Goal: Transaction & Acquisition: Book appointment/travel/reservation

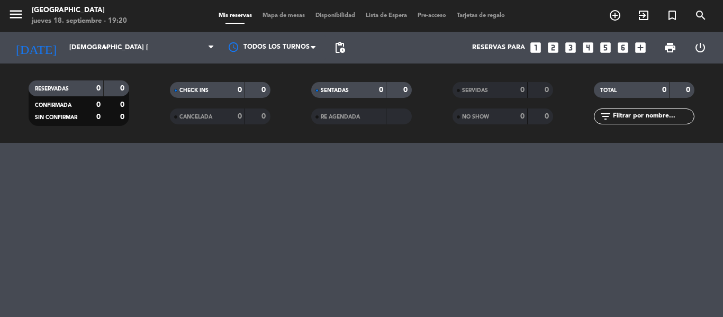
click at [569, 48] on icon "looks_3" at bounding box center [570, 48] width 14 height 14
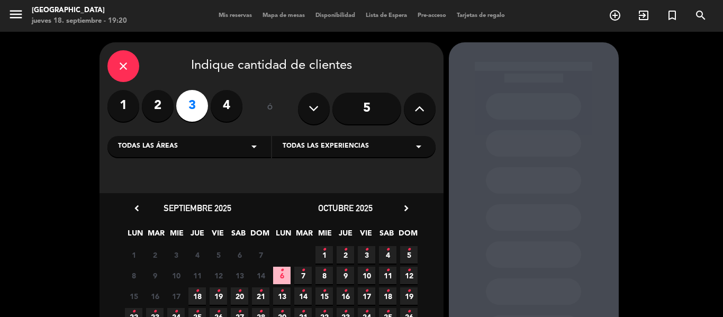
click at [198, 294] on icon "•" at bounding box center [197, 290] width 4 height 17
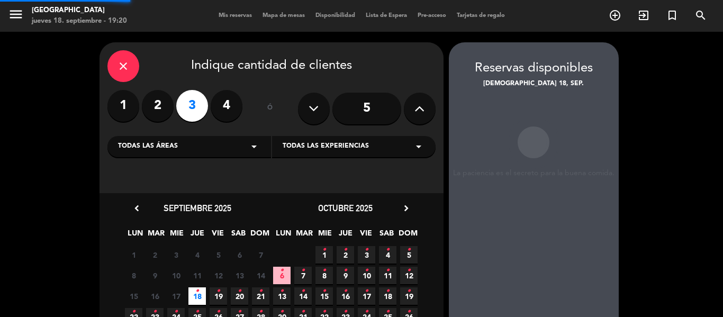
scroll to position [42, 0]
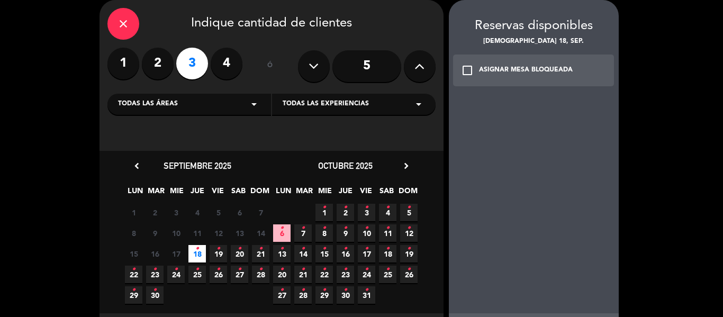
click at [512, 77] on div "check_box_outline_blank ASIGNAR MESA BLOQUEADA" at bounding box center [533, 70] width 161 height 32
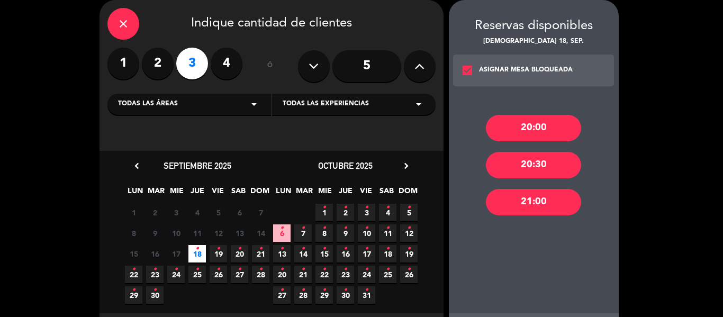
click at [530, 134] on div "20:00" at bounding box center [533, 128] width 95 height 26
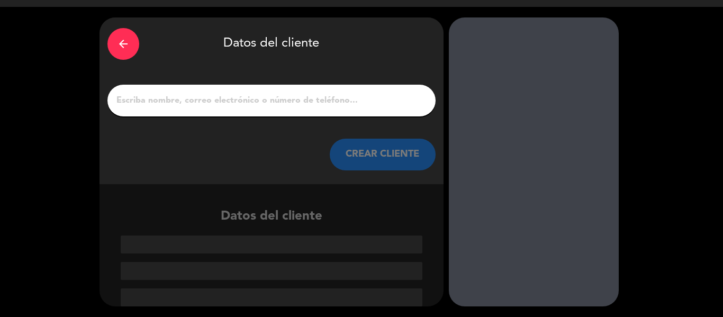
click at [256, 92] on div at bounding box center [271, 101] width 328 height 32
click at [258, 99] on input "1" at bounding box center [271, 100] width 312 height 15
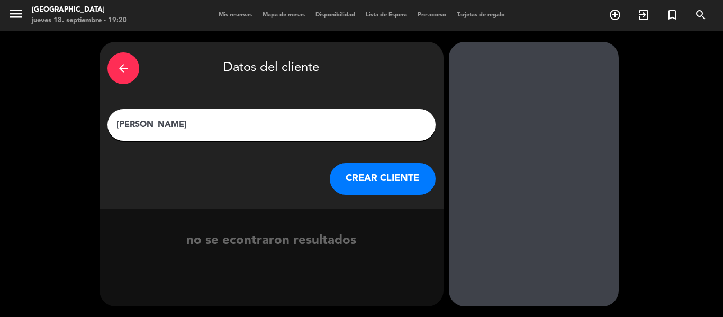
type input "[PERSON_NAME]"
click at [394, 183] on button "CREAR CLIENTE" at bounding box center [383, 179] width 106 height 32
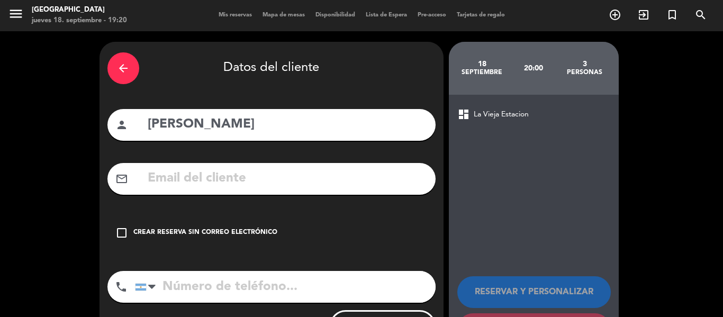
click at [205, 223] on div "check_box_outline_blank Crear reserva sin correo electrónico" at bounding box center [271, 233] width 328 height 32
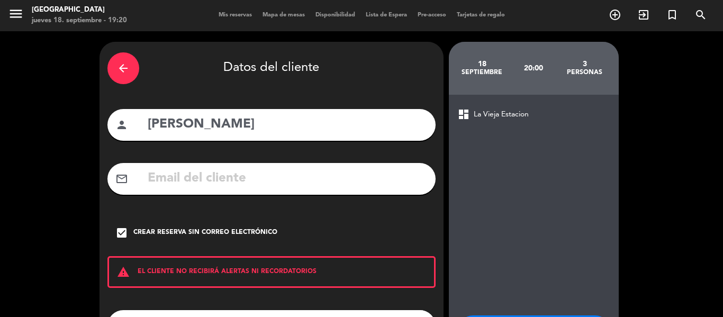
scroll to position [91, 0]
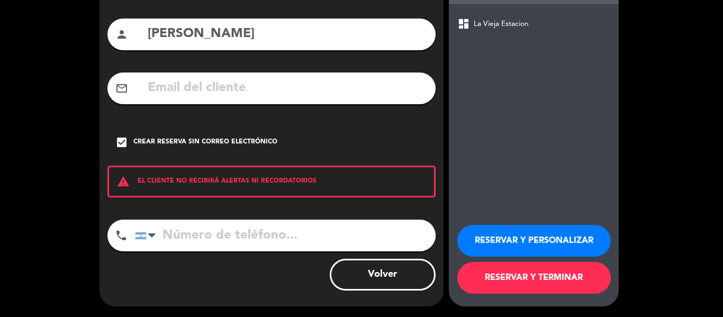
click at [521, 261] on div "RESERVAR Y PERSONALIZAR RESERVAR Y TERMINAR" at bounding box center [533, 255] width 153 height 104
click at [525, 270] on button "RESERVAR Y TERMINAR" at bounding box center [533, 278] width 153 height 32
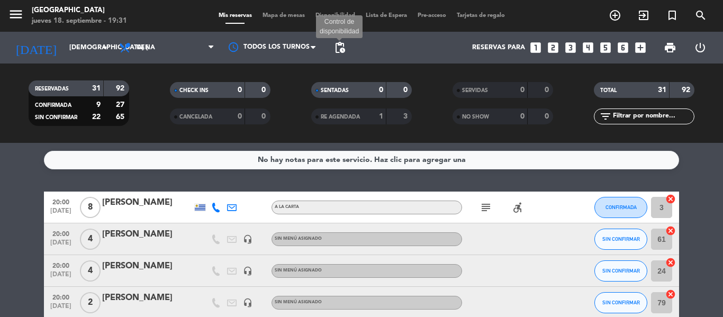
click at [334, 48] on span "pending_actions" at bounding box center [339, 47] width 13 height 13
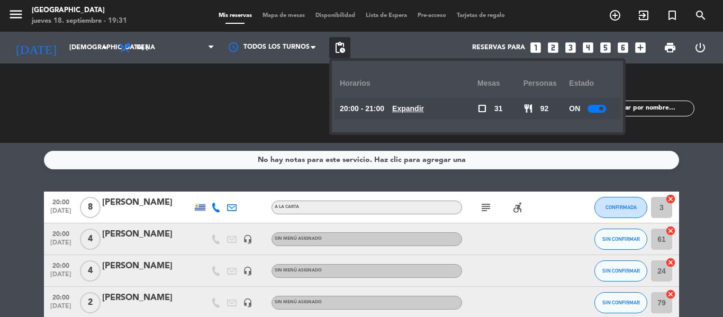
click at [593, 106] on div at bounding box center [596, 109] width 19 height 8
click at [390, 41] on div "Reservas para looks_one looks_two looks_3 looks_4 looks_5 looks_6 add_box" at bounding box center [500, 48] width 300 height 32
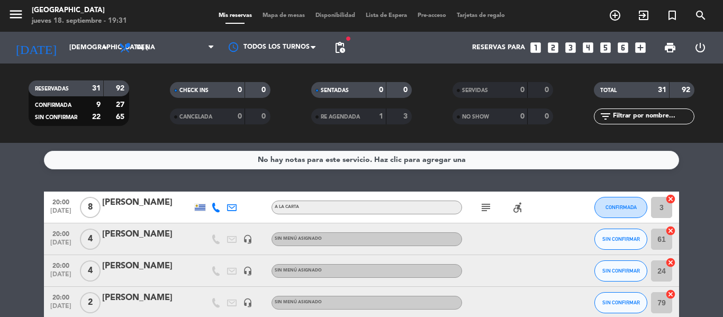
click at [389, 54] on div "Reservas para looks_one looks_two looks_3 looks_4 looks_5 looks_6 add_box" at bounding box center [500, 48] width 300 height 32
click at [669, 44] on span "print" at bounding box center [669, 47] width 13 height 13
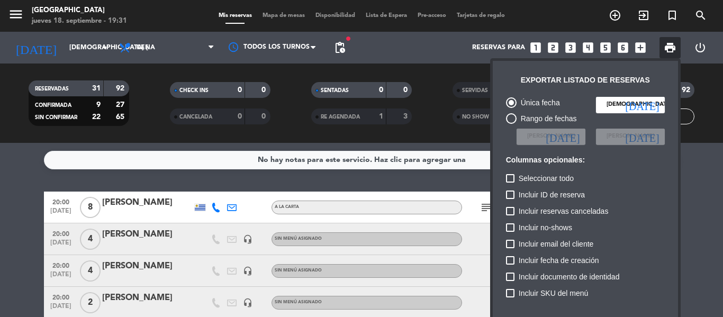
scroll to position [65, 0]
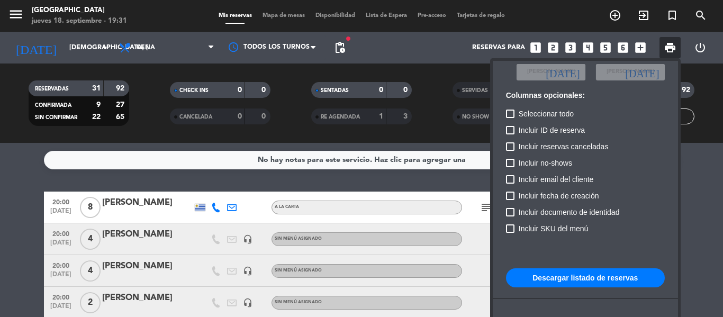
click at [581, 278] on button "Descargar listado de reservas" at bounding box center [585, 277] width 159 height 19
click at [289, 82] on div at bounding box center [361, 158] width 723 height 317
click at [286, 83] on filter-checkbox "CHECK INS 0 0" at bounding box center [219, 90] width 141 height 16
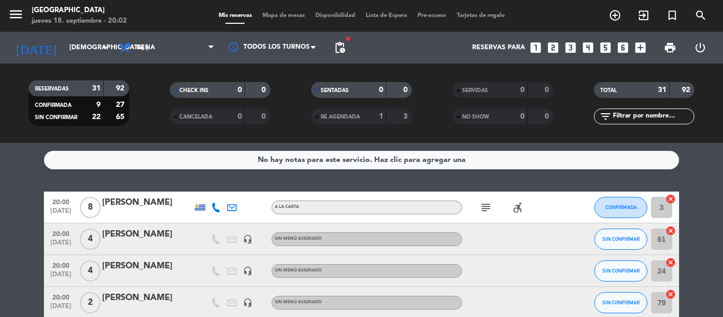
click at [476, 203] on div "subject accessible_forward" at bounding box center [509, 206] width 95 height 31
click at [483, 206] on icon "subject" at bounding box center [485, 207] width 13 height 13
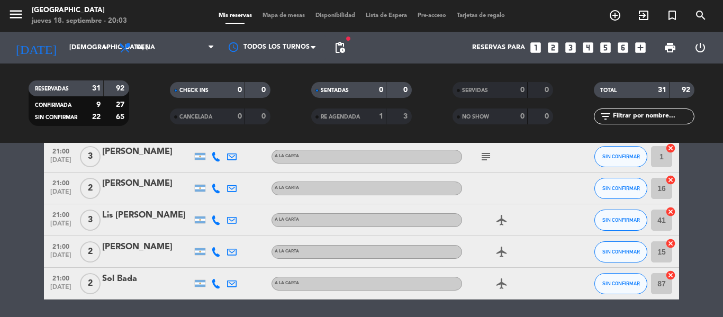
scroll to position [941, 0]
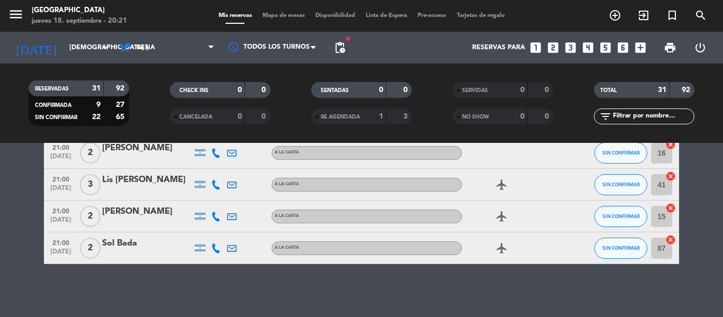
click at [551, 46] on icon "looks_two" at bounding box center [553, 48] width 14 height 14
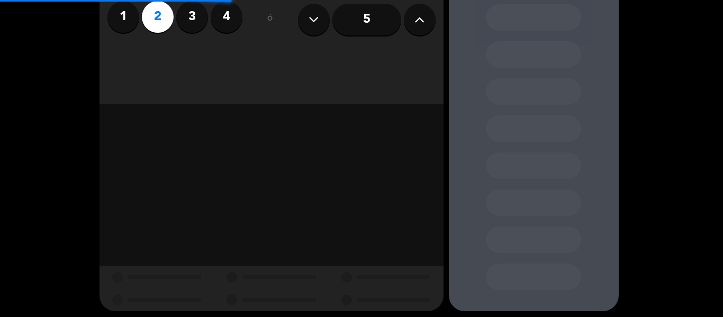
scroll to position [94, 0]
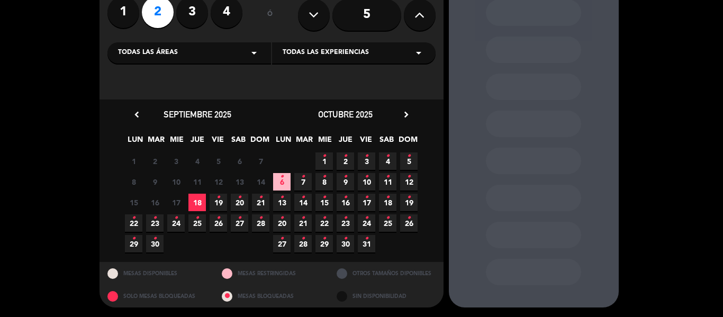
click at [218, 198] on icon "•" at bounding box center [218, 197] width 4 height 17
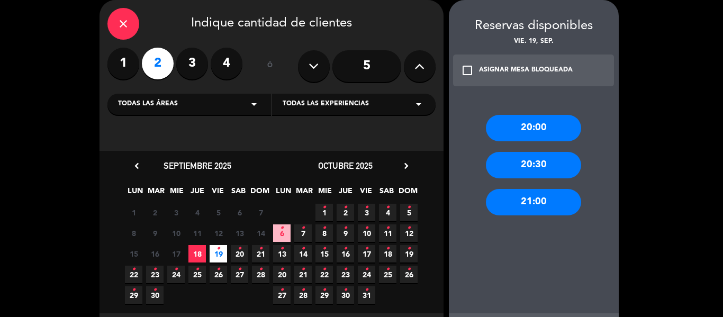
click at [542, 125] on div "20:00" at bounding box center [533, 128] width 95 height 26
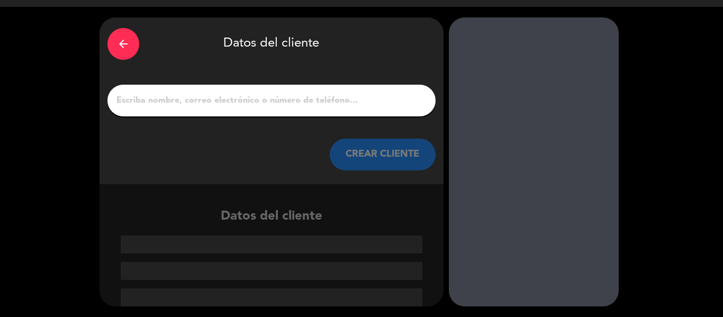
scroll to position [25, 0]
click at [251, 99] on input "1" at bounding box center [271, 100] width 312 height 15
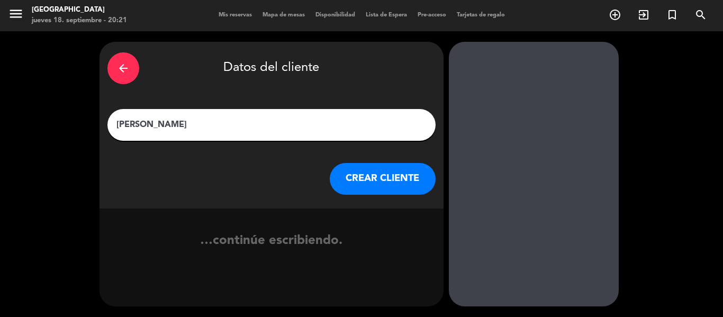
type input "[PERSON_NAME]"
click at [385, 175] on button "CREAR CLIENTE" at bounding box center [383, 179] width 106 height 32
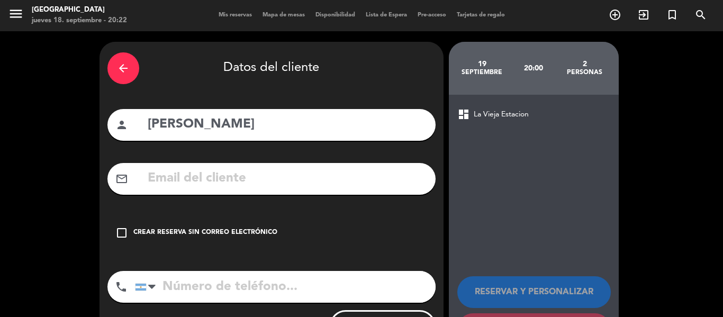
click at [215, 226] on div "check_box_outline_blank Crear reserva sin correo electrónico" at bounding box center [271, 233] width 328 height 32
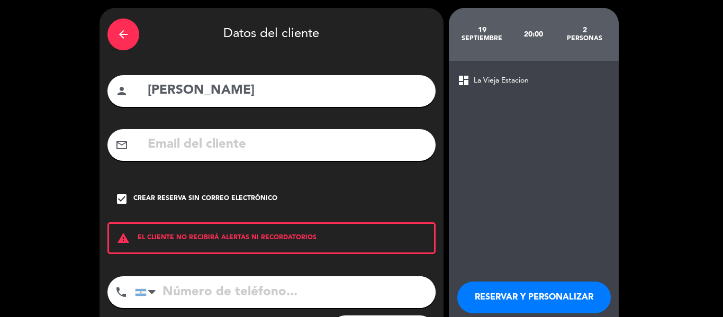
scroll to position [91, 0]
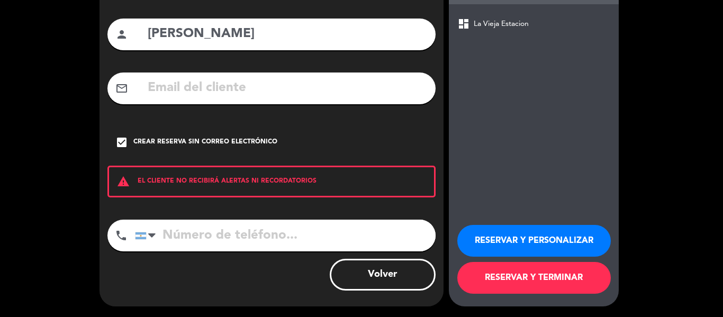
click at [509, 274] on button "RESERVAR Y TERMINAR" at bounding box center [533, 278] width 153 height 32
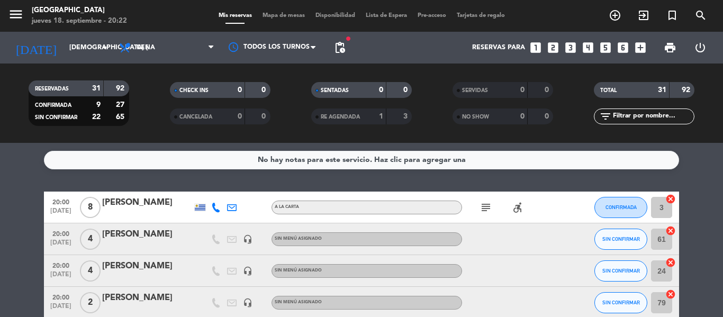
click at [141, 131] on div "RESERVADAS 31 92 CONFIRMADA 9 27 SIN CONFIRMAR 22 65" at bounding box center [78, 103] width 141 height 58
click at [152, 109] on filter-checkbox "CANCELADA 0 0" at bounding box center [219, 116] width 141 height 16
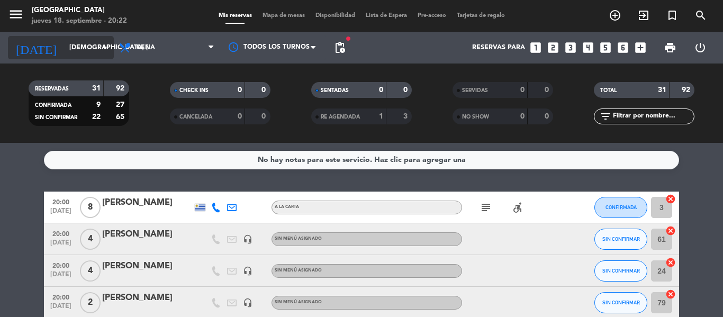
click at [64, 47] on input "[DEMOGRAPHIC_DATA] [DATE]" at bounding box center [108, 48] width 89 height 18
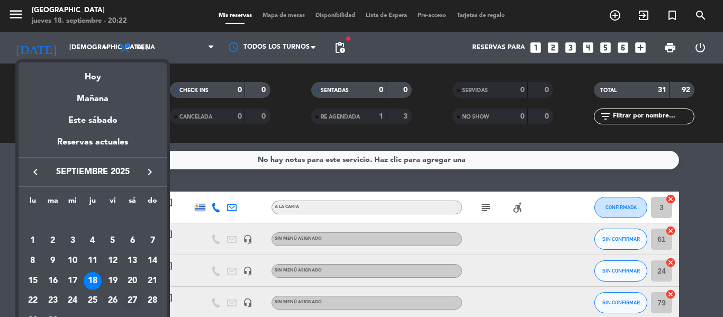
click at [132, 303] on div "27" at bounding box center [132, 301] width 18 height 18
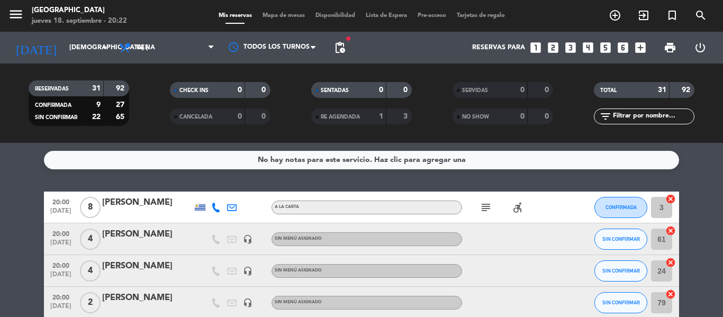
type input "sáb. [DATE]"
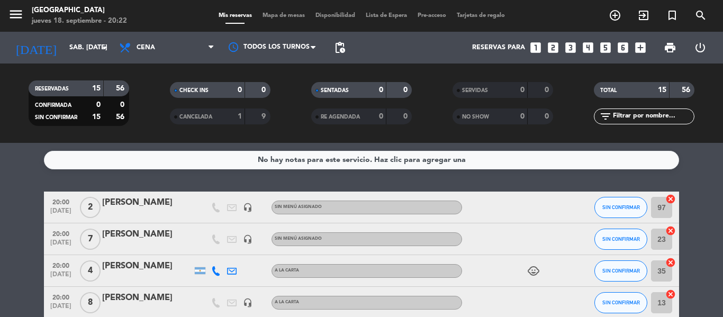
click at [607, 48] on icon "looks_5" at bounding box center [605, 48] width 14 height 14
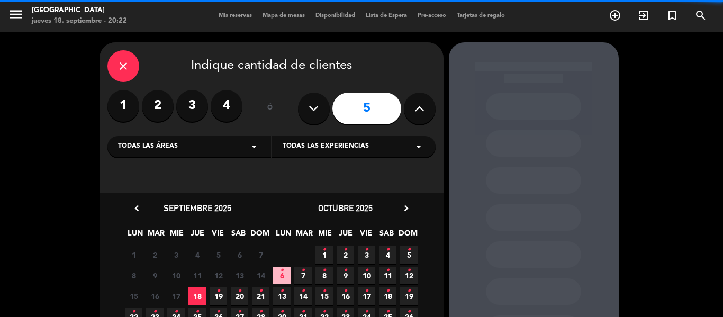
click at [416, 110] on icon at bounding box center [419, 109] width 10 height 16
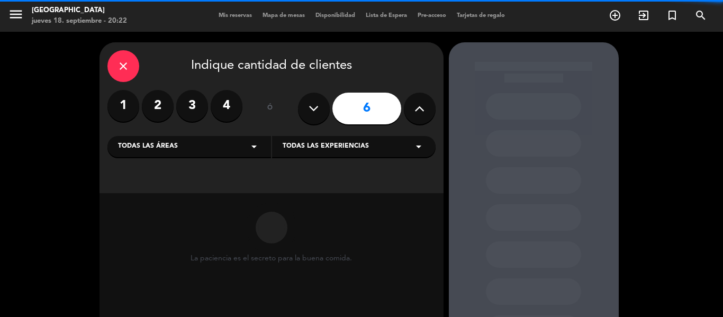
click at [416, 110] on icon at bounding box center [419, 109] width 10 height 16
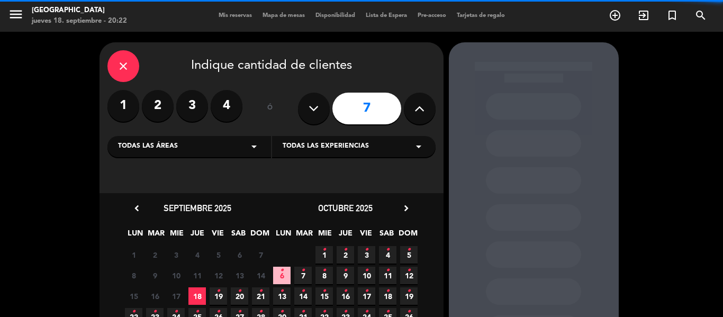
click at [416, 110] on icon at bounding box center [419, 109] width 10 height 16
type input "8"
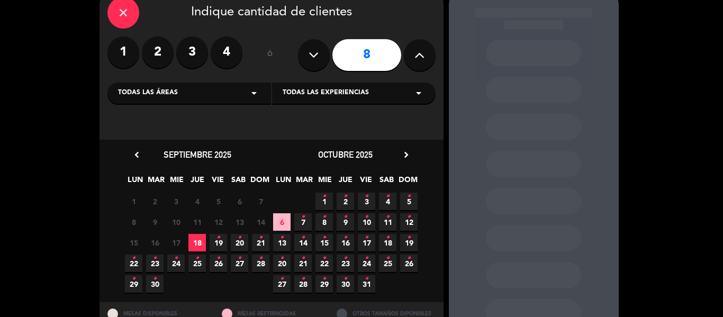
scroll to position [94, 0]
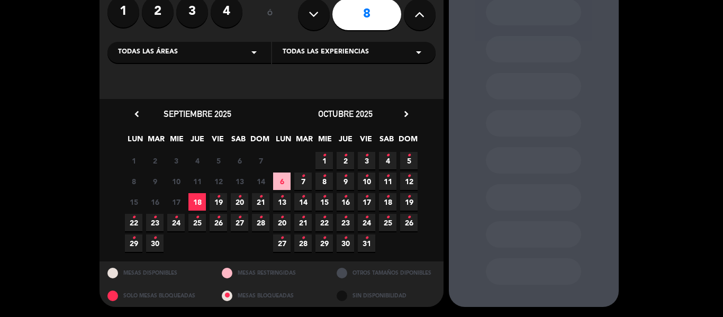
click at [240, 222] on icon "•" at bounding box center [240, 217] width 4 height 17
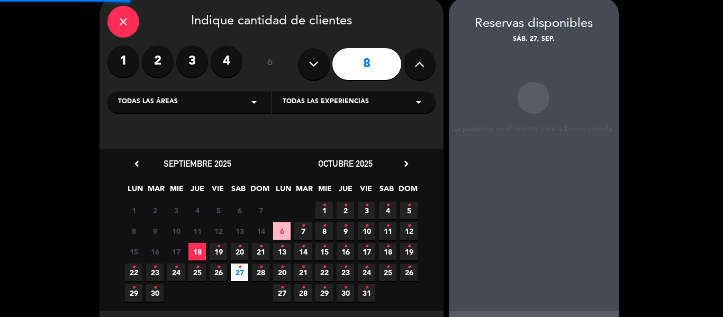
scroll to position [42, 0]
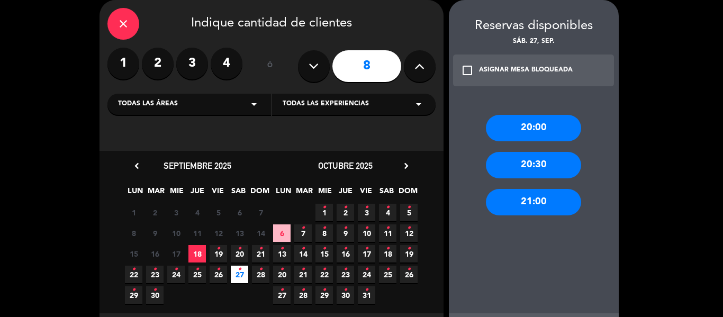
click at [549, 126] on div "20:00" at bounding box center [533, 128] width 95 height 26
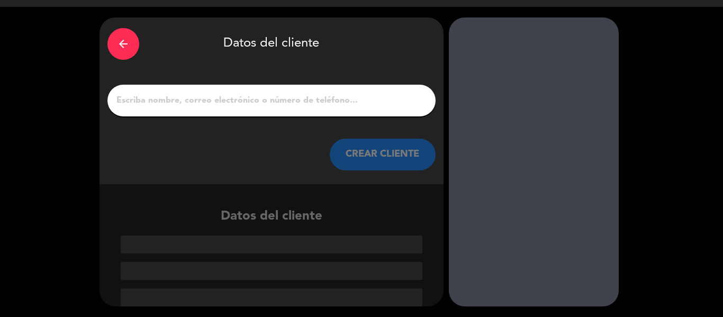
click at [222, 104] on input "1" at bounding box center [271, 100] width 312 height 15
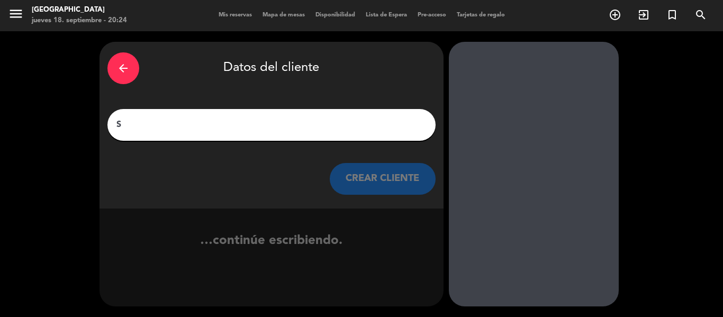
scroll to position [1, 0]
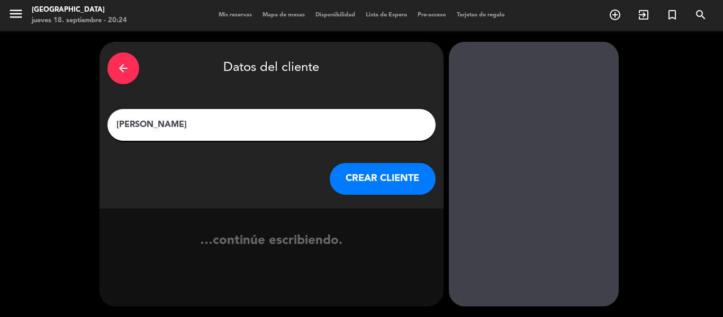
type input "[PERSON_NAME]"
click at [349, 177] on button "CREAR CLIENTE" at bounding box center [383, 179] width 106 height 32
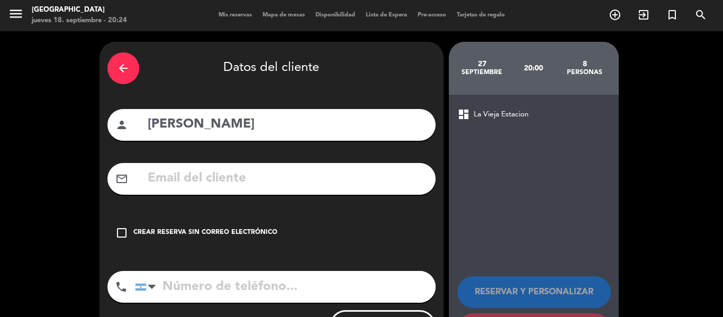
click at [257, 231] on div "Crear reserva sin correo electrónico" at bounding box center [205, 232] width 144 height 11
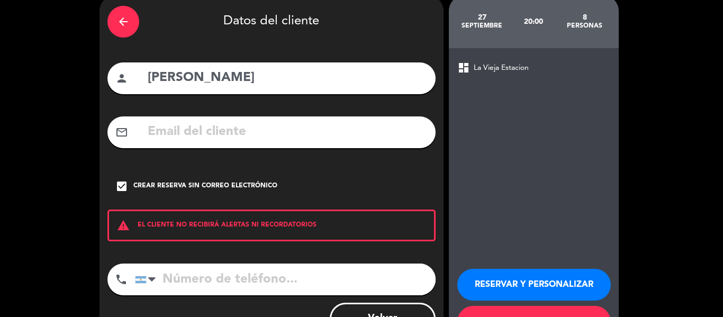
scroll to position [91, 0]
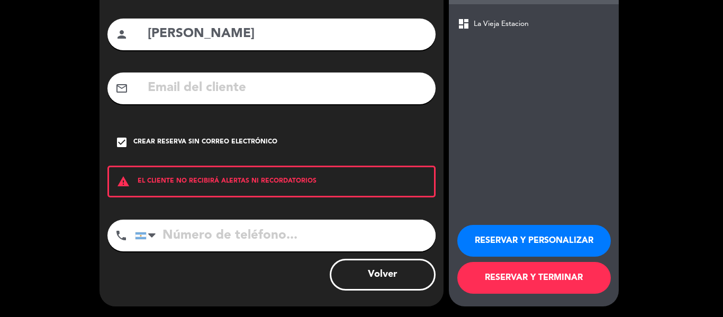
click at [555, 276] on button "RESERVAR Y TERMINAR" at bounding box center [533, 278] width 153 height 32
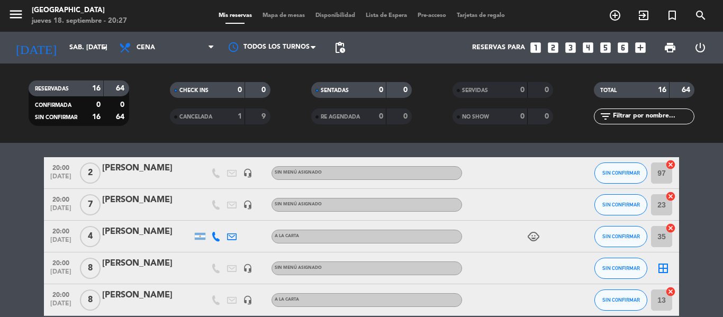
scroll to position [53, 0]
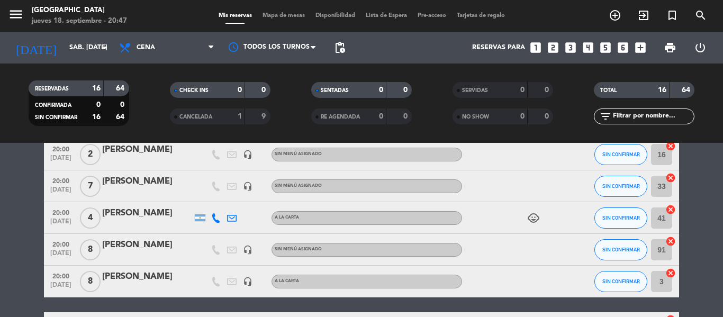
click at [553, 48] on icon "looks_two" at bounding box center [553, 48] width 14 height 14
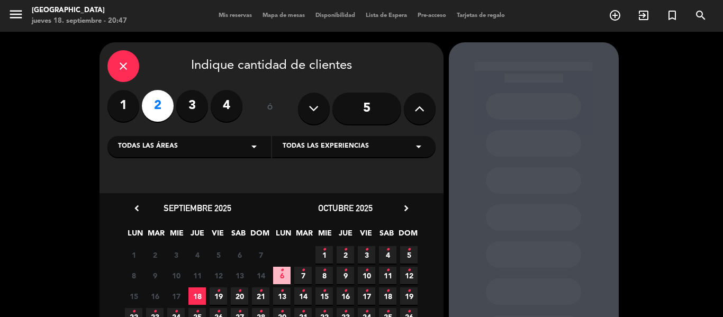
click at [238, 295] on icon "•" at bounding box center [240, 290] width 4 height 17
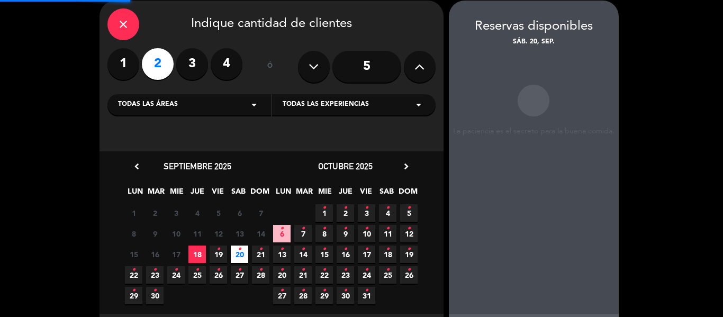
scroll to position [42, 0]
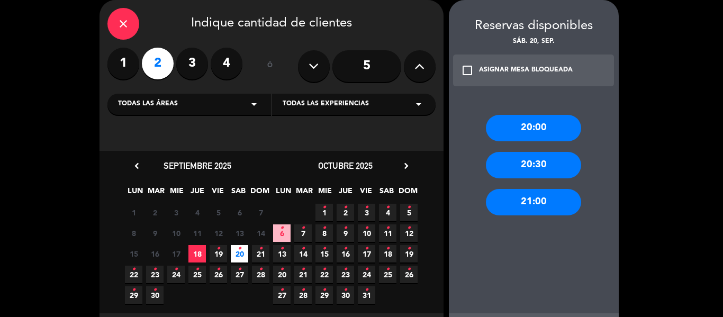
click at [190, 67] on label "3" at bounding box center [192, 64] width 32 height 32
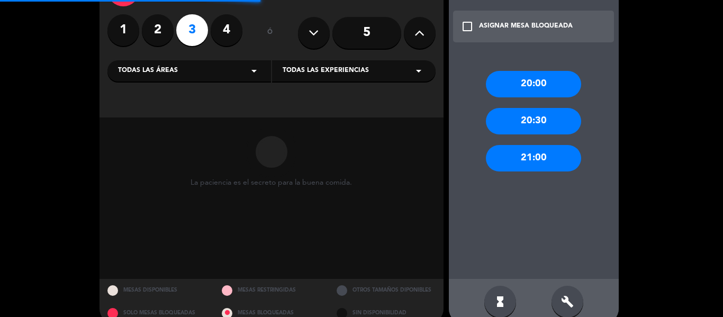
scroll to position [94, 0]
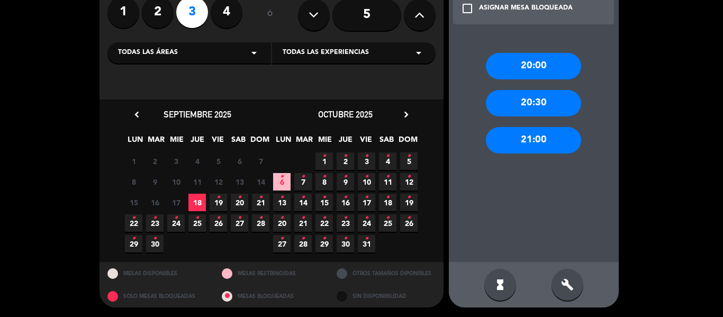
drag, startPoint x: 239, startPoint y: 201, endPoint x: 254, endPoint y: 196, distance: 16.2
click at [239, 200] on icon "•" at bounding box center [240, 197] width 4 height 17
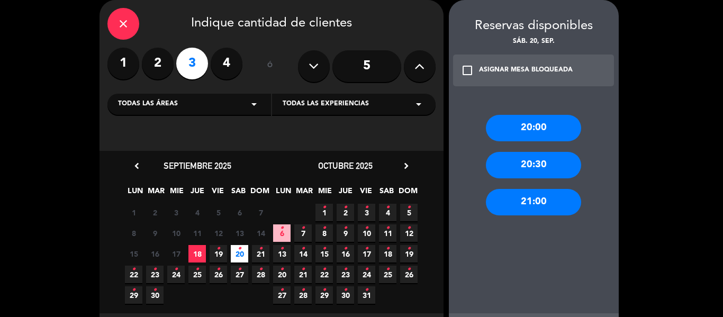
click at [534, 123] on div "20:00" at bounding box center [533, 128] width 95 height 26
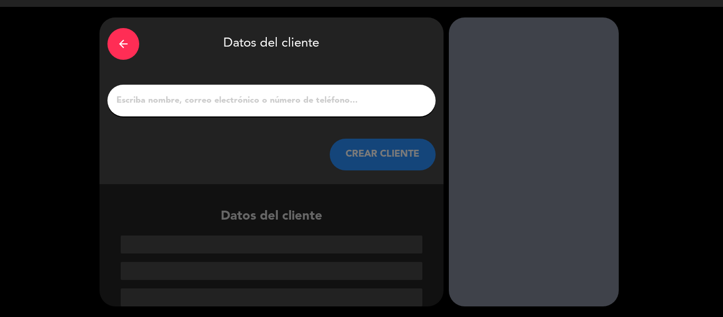
click at [202, 101] on input "1" at bounding box center [271, 100] width 312 height 15
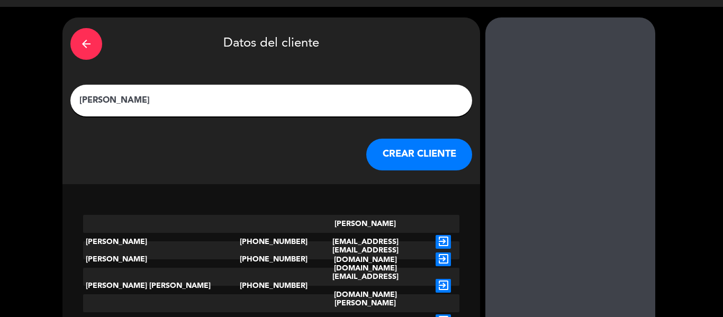
type input "[PERSON_NAME]"
click at [366, 148] on button "CREAR CLIENTE" at bounding box center [419, 155] width 106 height 32
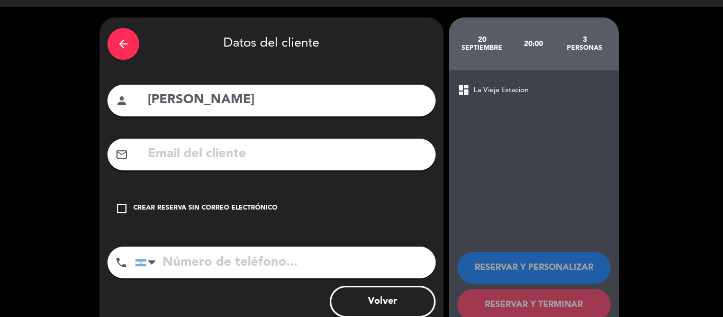
click at [158, 201] on div "check_box_outline_blank Crear reserva sin correo electrónico" at bounding box center [271, 209] width 328 height 32
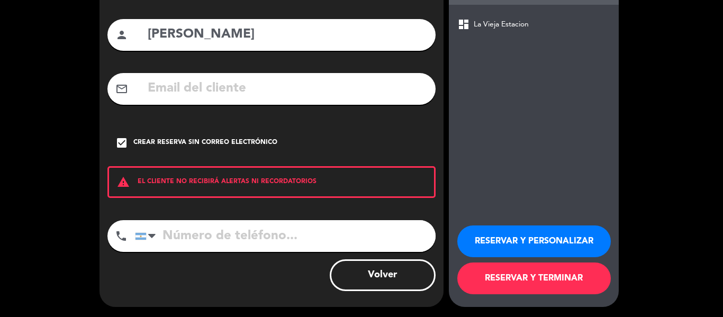
scroll to position [91, 0]
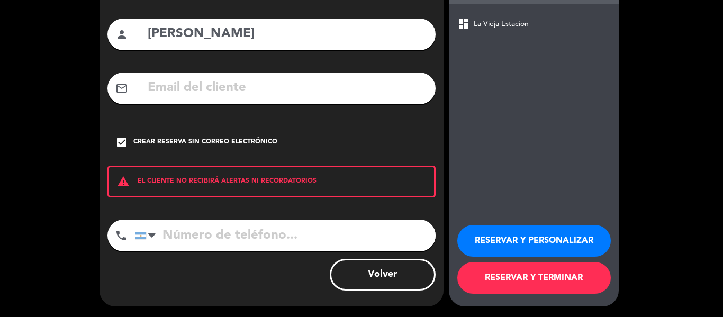
click at [538, 287] on button "RESERVAR Y TERMINAR" at bounding box center [533, 278] width 153 height 32
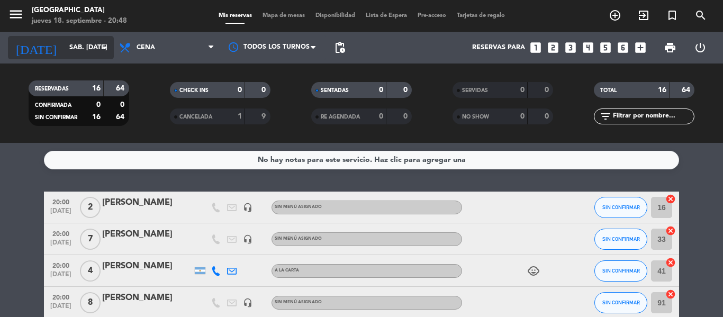
click at [64, 43] on input "sáb. [DATE]" at bounding box center [108, 48] width 89 height 18
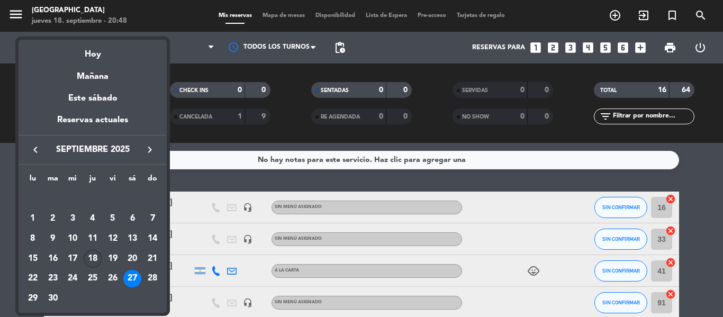
click at [93, 256] on div "18" at bounding box center [93, 259] width 18 height 18
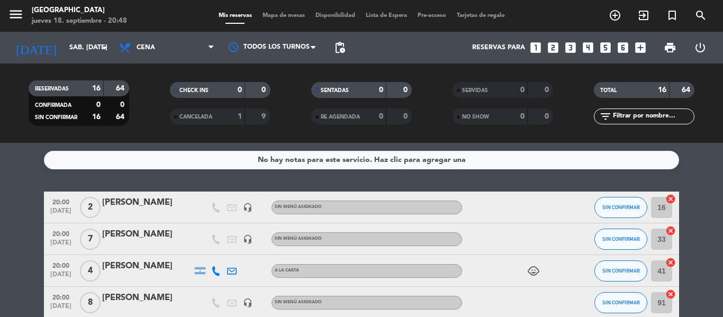
type input "[DEMOGRAPHIC_DATA] [DATE]"
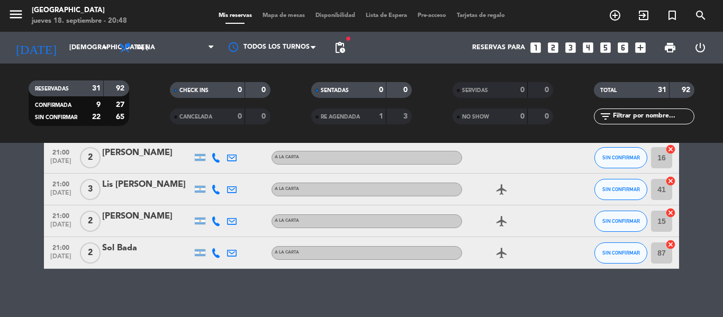
scroll to position [941, 0]
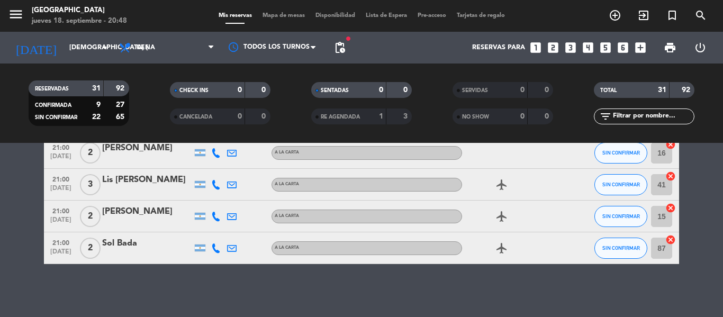
click at [201, 249] on div at bounding box center [200, 247] width 11 height 7
click at [132, 255] on div at bounding box center [147, 255] width 90 height 8
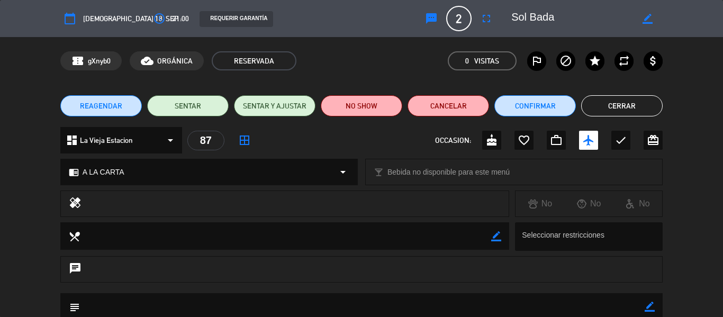
click at [658, 102] on button "Cerrar" at bounding box center [621, 105] width 81 height 21
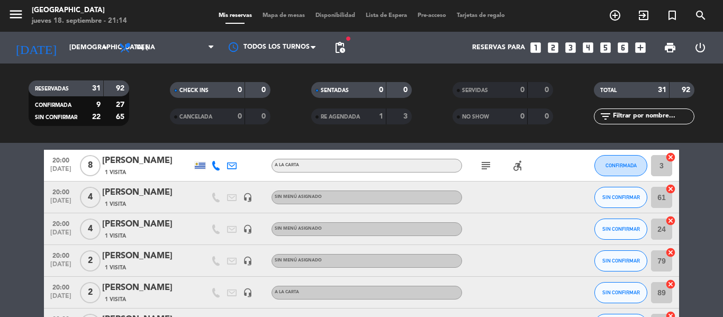
scroll to position [0, 0]
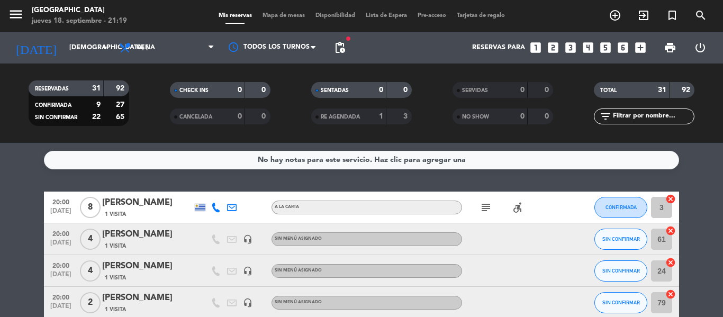
click at [623, 50] on icon "looks_6" at bounding box center [623, 48] width 14 height 14
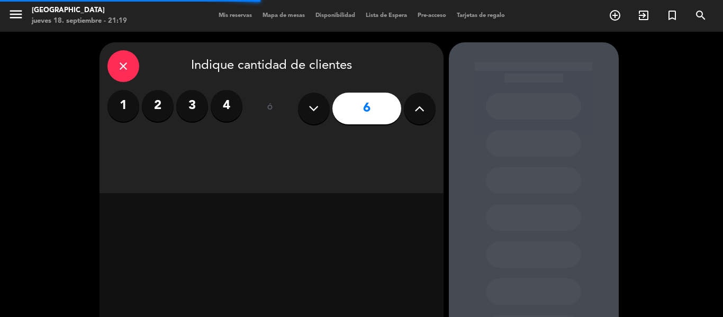
click at [414, 113] on icon at bounding box center [419, 109] width 10 height 16
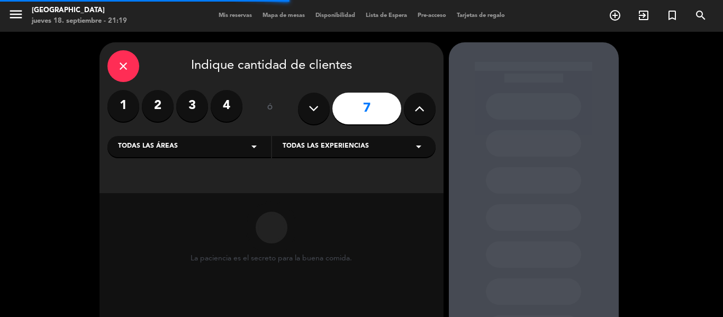
click at [414, 113] on icon at bounding box center [419, 109] width 10 height 16
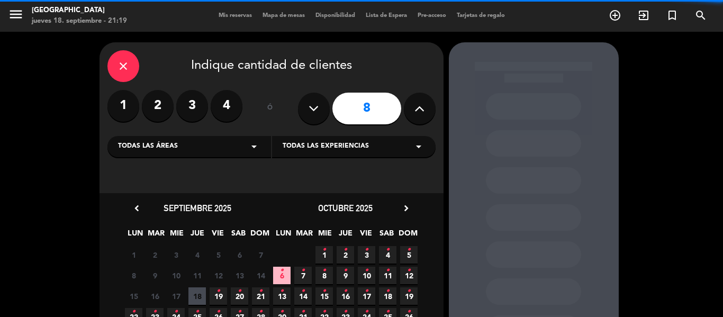
click at [415, 112] on icon at bounding box center [419, 109] width 10 height 16
type input "9"
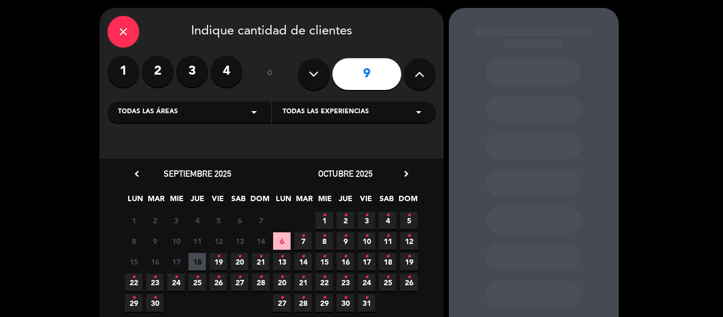
scroll to position [53, 0]
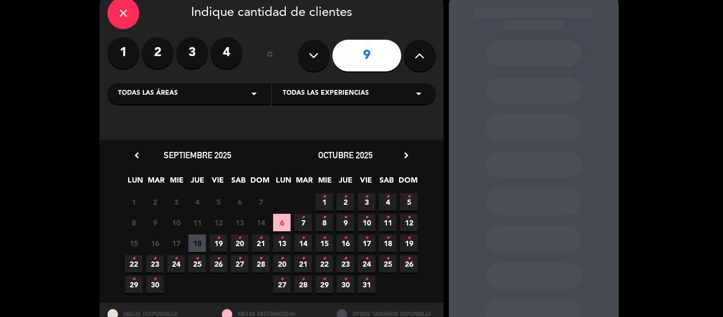
click at [222, 247] on span "19 •" at bounding box center [217, 242] width 17 height 17
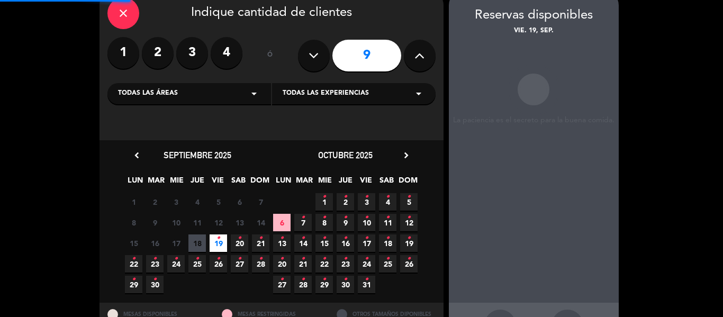
scroll to position [42, 0]
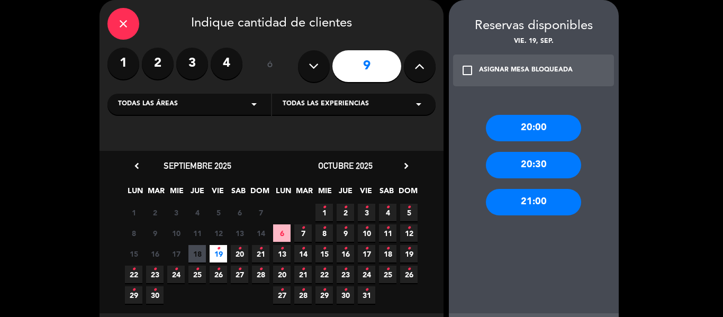
click at [527, 118] on div "20:00" at bounding box center [533, 128] width 95 height 26
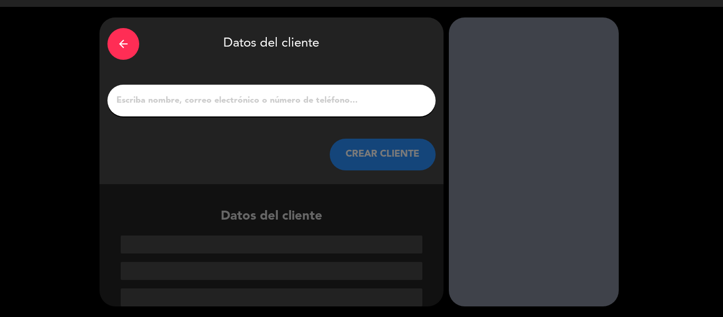
click at [263, 85] on div at bounding box center [271, 101] width 328 height 32
click at [236, 116] on div at bounding box center [271, 101] width 328 height 32
click at [233, 102] on input "1" at bounding box center [271, 100] width 312 height 15
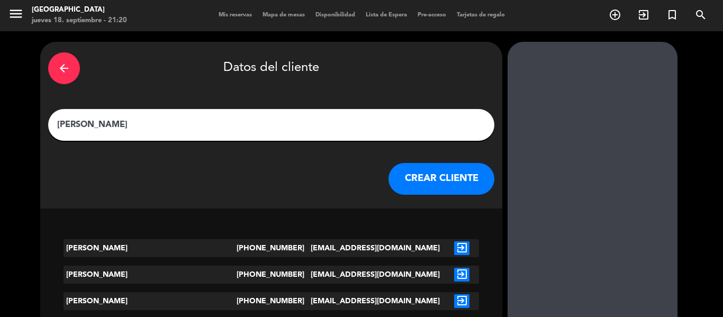
type input "[PERSON_NAME]"
click at [343, 184] on div "arrow_back Datos del cliente [PERSON_NAME] CLIENTE" at bounding box center [271, 125] width 462 height 167
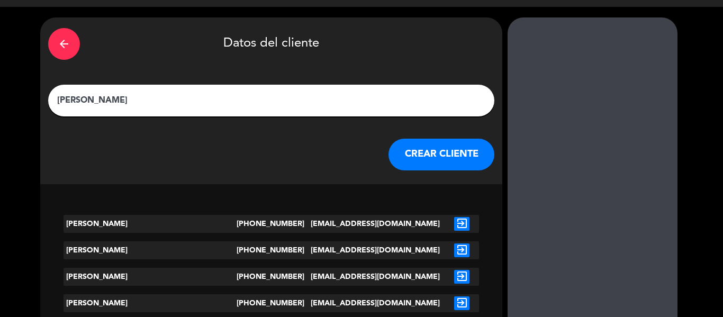
click at [388, 169] on button "CREAR CLIENTE" at bounding box center [441, 155] width 106 height 32
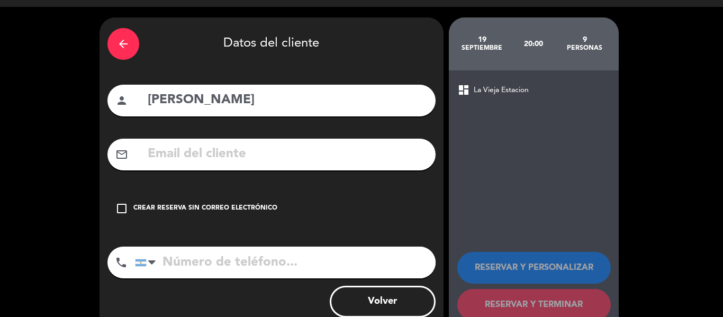
click at [222, 202] on div "check_box_outline_blank Crear reserva sin correo electrónico" at bounding box center [271, 209] width 328 height 32
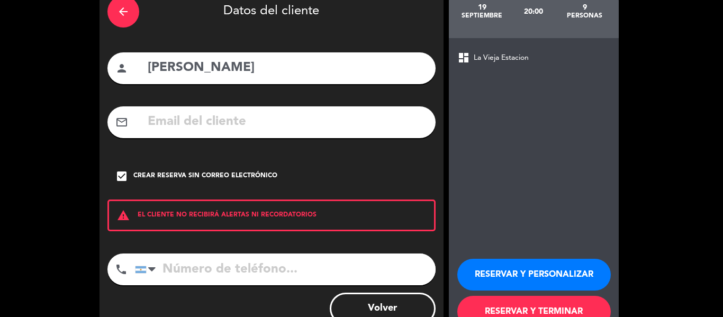
scroll to position [91, 0]
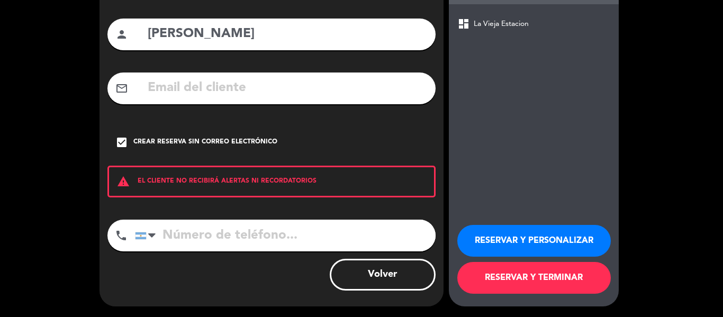
click at [515, 278] on button "RESERVAR Y TERMINAR" at bounding box center [533, 278] width 153 height 32
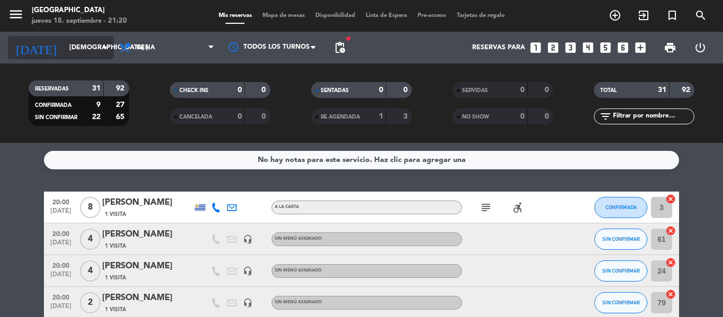
click at [64, 57] on input "[DEMOGRAPHIC_DATA] [DATE]" at bounding box center [108, 48] width 89 height 18
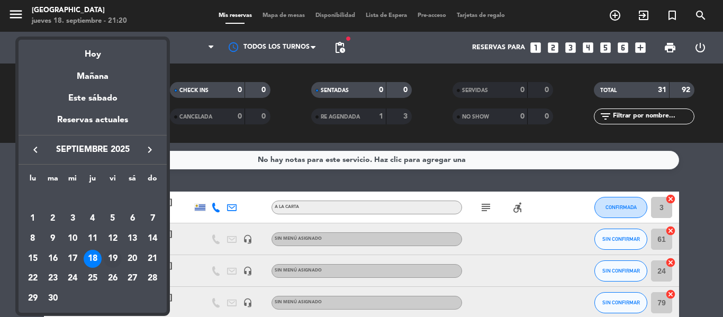
click at [115, 260] on div "19" at bounding box center [113, 259] width 18 height 18
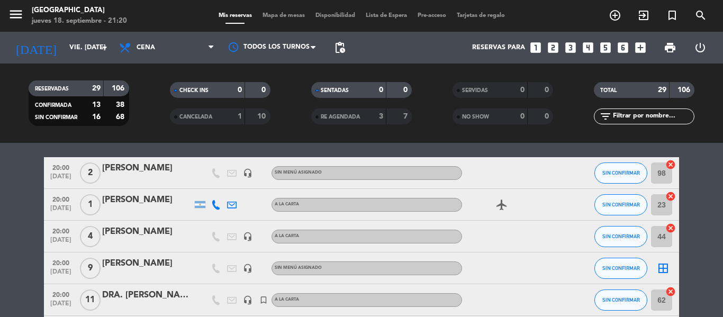
scroll to position [53, 0]
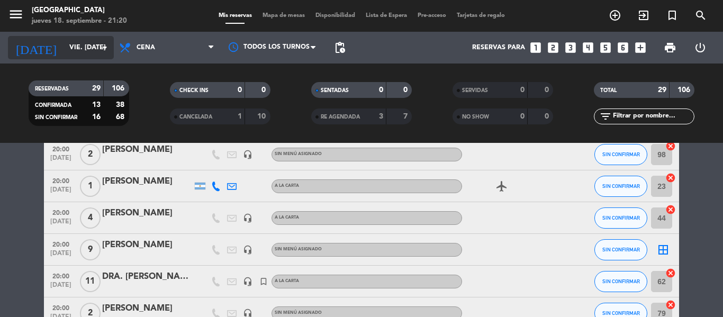
click at [79, 53] on input "vie. [DATE]" at bounding box center [108, 48] width 89 height 18
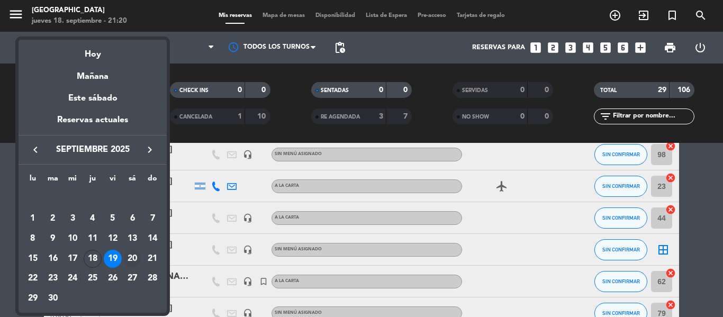
click at [134, 260] on div "20" at bounding box center [132, 259] width 18 height 18
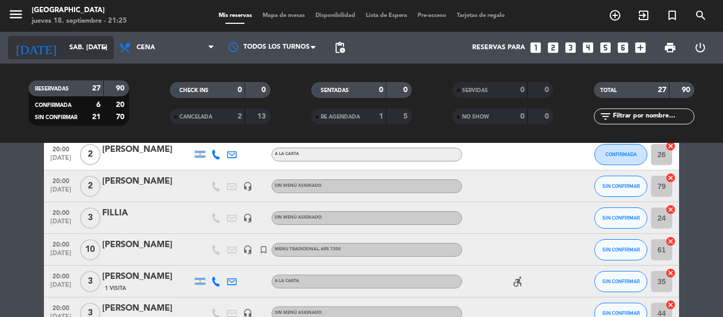
click at [87, 57] on input "sáb. [DATE]" at bounding box center [108, 48] width 89 height 18
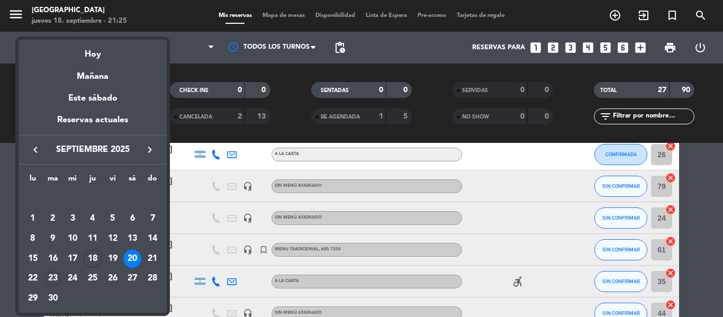
click at [56, 278] on div "23" at bounding box center [53, 279] width 18 height 18
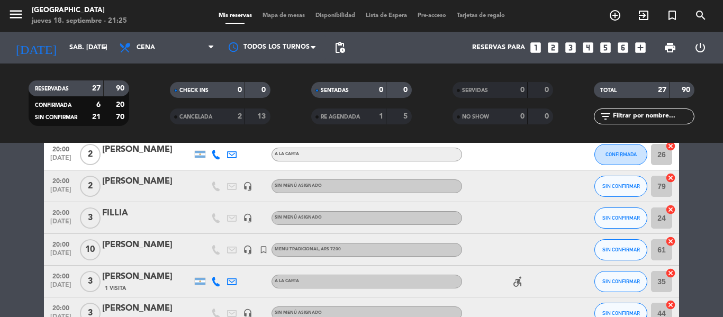
type input "[DATE] sep."
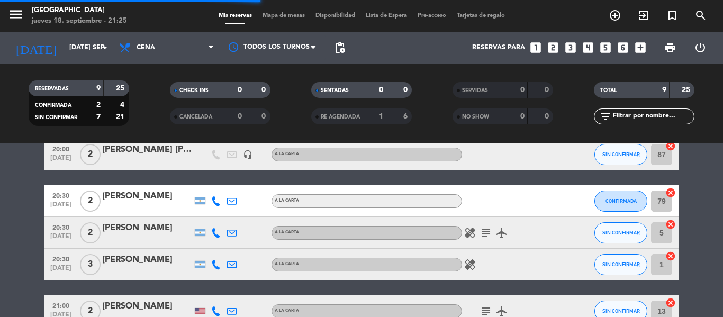
click at [627, 45] on icon "looks_6" at bounding box center [623, 48] width 14 height 14
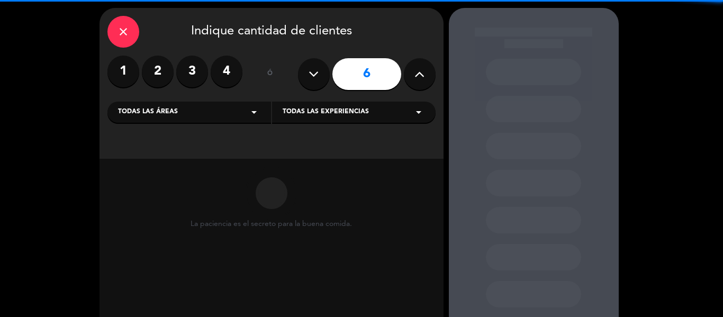
scroll to position [53, 0]
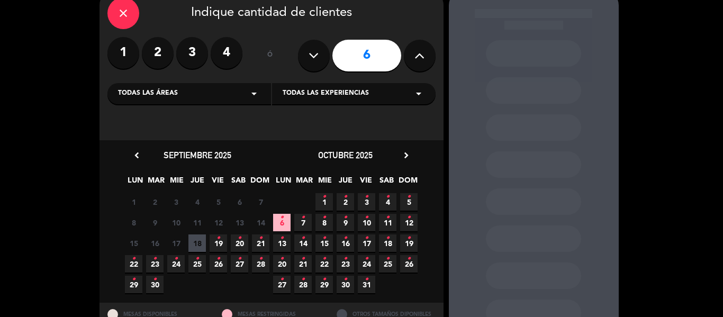
click at [156, 263] on icon "•" at bounding box center [155, 258] width 4 height 17
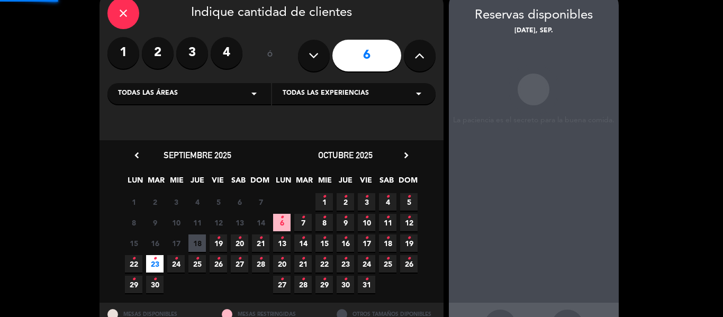
scroll to position [42, 0]
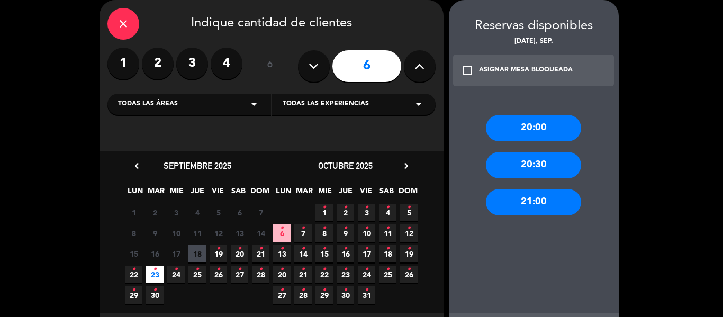
click at [556, 123] on div "20:00" at bounding box center [533, 128] width 95 height 26
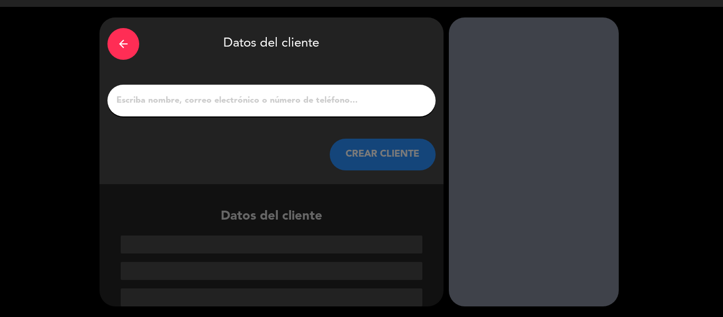
click at [150, 106] on input "1" at bounding box center [271, 100] width 312 height 15
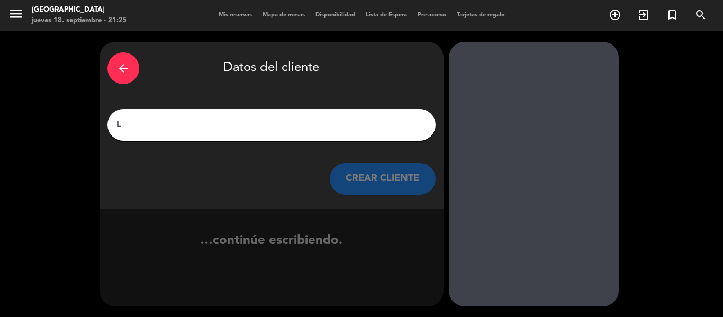
scroll to position [1, 0]
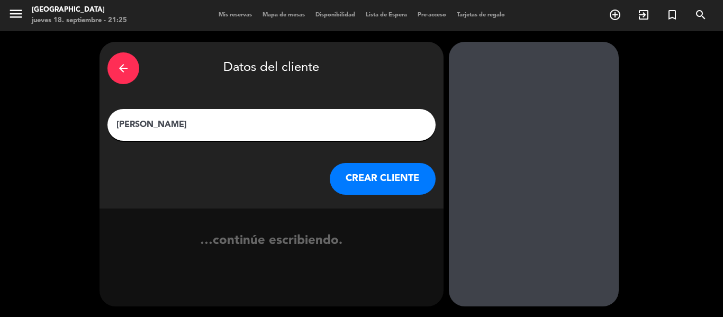
type input "[PERSON_NAME]"
click at [377, 171] on div "arrow_back Datos del cliente [PERSON_NAME] CLIENTE" at bounding box center [271, 125] width 344 height 167
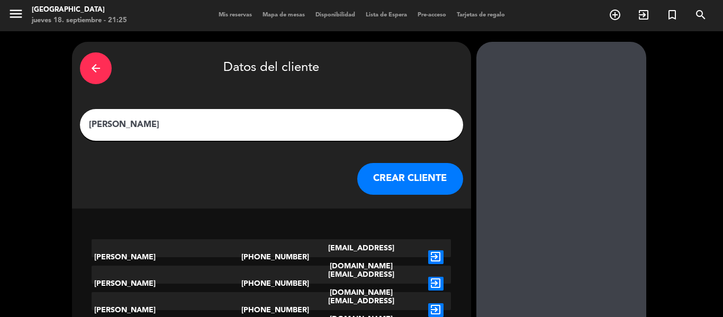
scroll to position [25, 0]
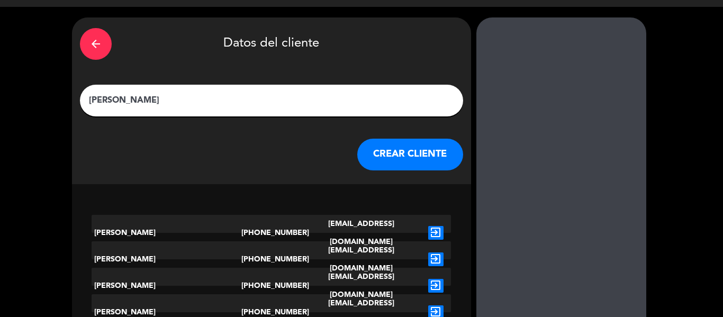
drag, startPoint x: 339, startPoint y: 166, endPoint x: 344, endPoint y: 163, distance: 5.9
click at [343, 165] on div "CREAR CLIENTE" at bounding box center [271, 155] width 383 height 32
click at [357, 162] on button "CREAR CLIENTE" at bounding box center [410, 155] width 106 height 32
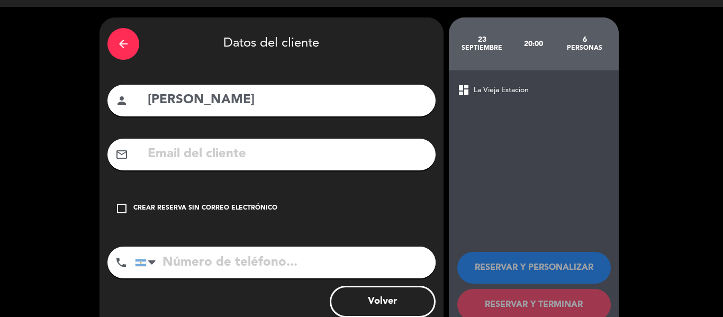
click at [192, 218] on div "check_box_outline_blank Crear reserva sin correo electrónico" at bounding box center [271, 209] width 328 height 32
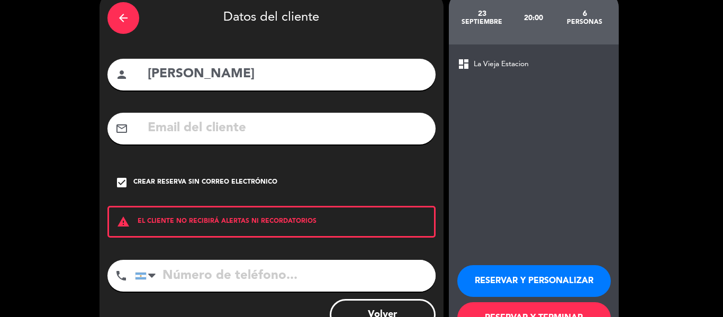
scroll to position [91, 0]
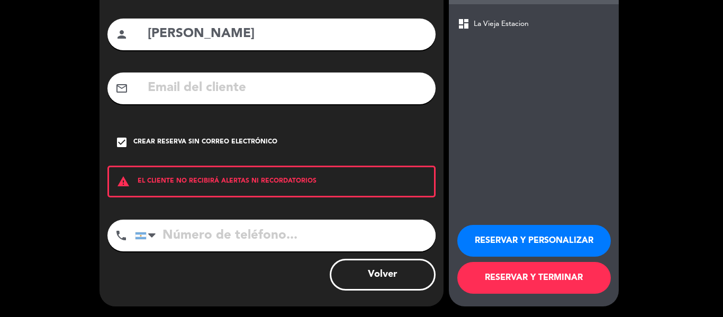
click at [510, 276] on button "RESERVAR Y TERMINAR" at bounding box center [533, 278] width 153 height 32
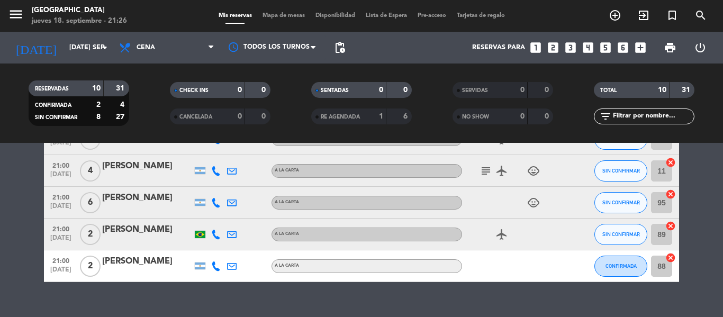
scroll to position [264, 0]
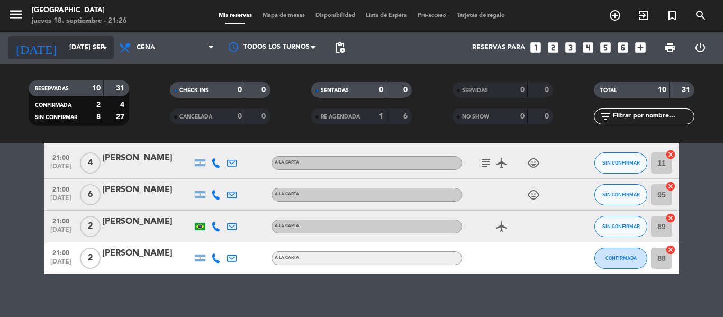
click at [73, 55] on input "[DATE] sep." at bounding box center [108, 48] width 89 height 18
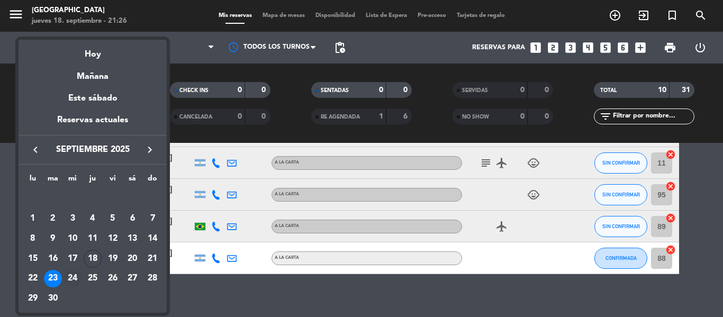
click at [68, 279] on div "24" at bounding box center [72, 279] width 18 height 18
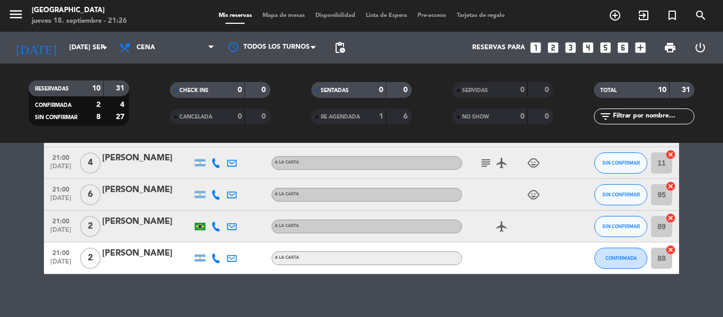
type input "mié. [DATE]"
